Goal: Find contact information: Find contact information

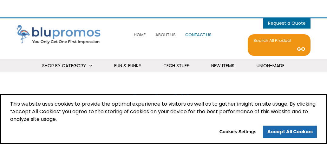
scroll to position [96, 0]
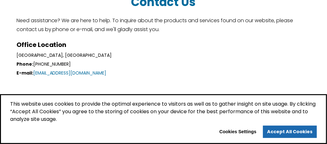
select select "Language Translate Widget"
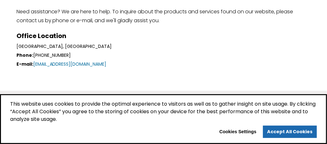
scroll to position [105, 0]
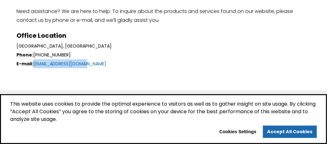
drag, startPoint x: 32, startPoint y: 61, endPoint x: 84, endPoint y: 64, distance: 52.7
click at [84, 64] on div "E-mail: TeamBlu@blupromos.com" at bounding box center [163, 63] width 294 height 9
copy link "[EMAIL_ADDRESS][DOMAIN_NAME]"
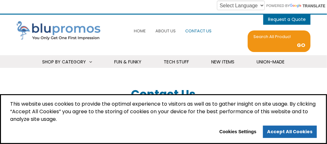
scroll to position [0, 0]
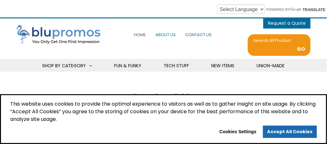
click at [168, 34] on span "About Us" at bounding box center [165, 35] width 20 height 6
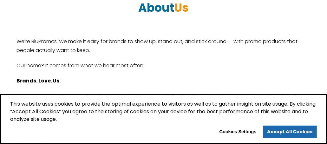
scroll to position [85, 0]
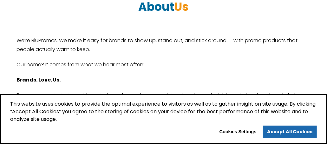
select select "Language Translate Widget"
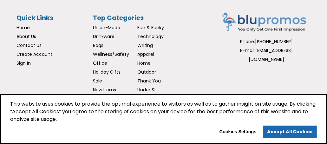
scroll to position [270, 0]
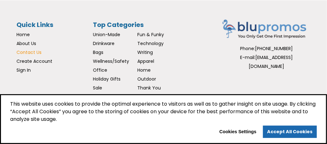
click at [26, 51] on span "Contact Us" at bounding box center [28, 52] width 25 height 6
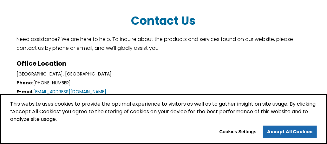
select select "Language Translate Widget"
